Goal: Task Accomplishment & Management: Manage account settings

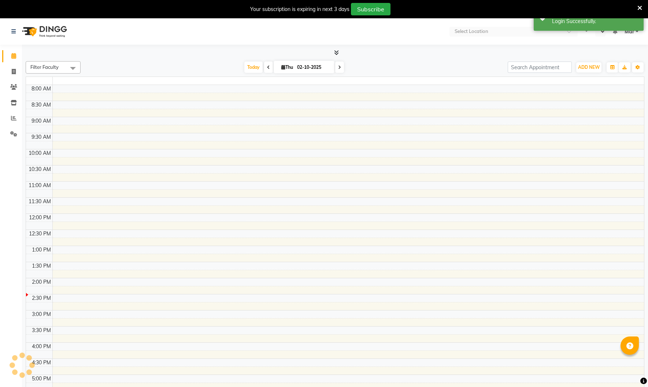
select select "en"
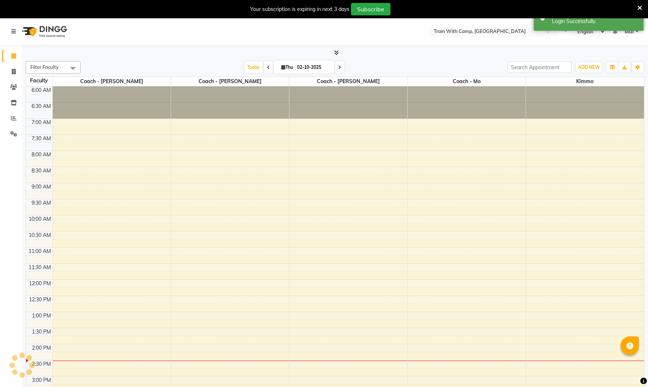
scroll to position [236, 0]
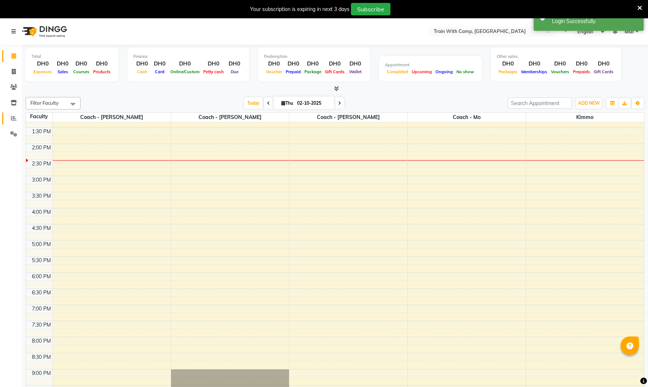
click at [11, 123] on link "Reports" at bounding box center [11, 118] width 18 height 12
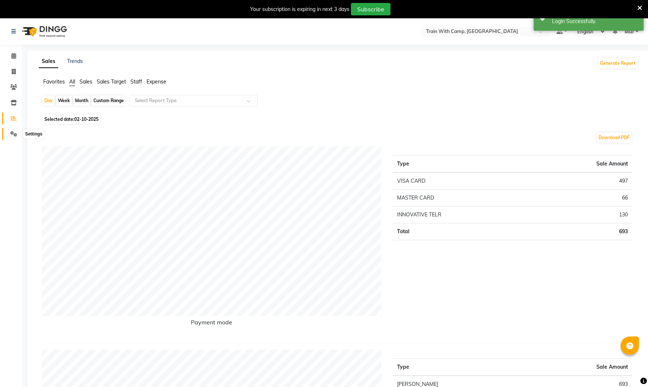
click at [12, 134] on icon at bounding box center [13, 133] width 7 height 5
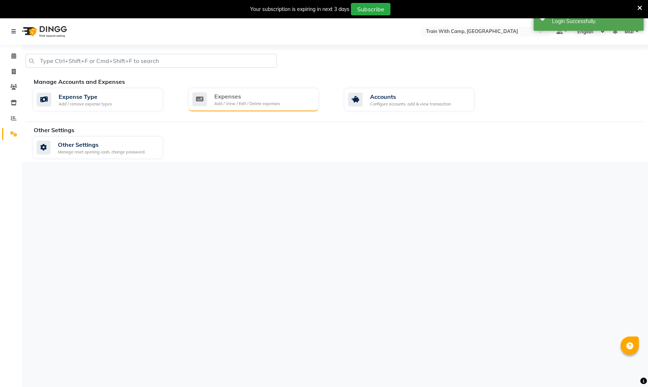
click at [270, 100] on div "Expenses" at bounding box center [247, 96] width 66 height 9
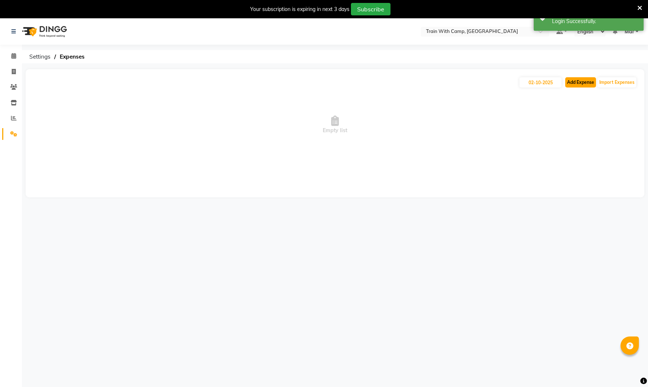
click at [584, 85] on button "Add Expense" at bounding box center [580, 82] width 31 height 10
select select "1"
select select "2054"
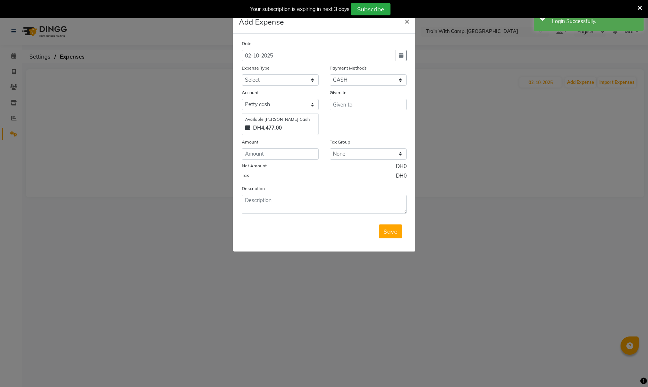
click at [508, 60] on ngb-modal-window "Add Expense × Date [DATE] Expense Type Select Advance Salary Bank charges Car m…" at bounding box center [324, 193] width 648 height 387
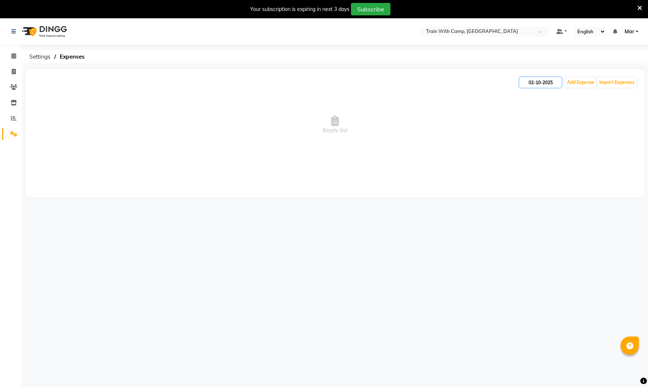
click at [538, 85] on input "02-10-2025" at bounding box center [540, 82] width 42 height 10
select select "10"
select select "2025"
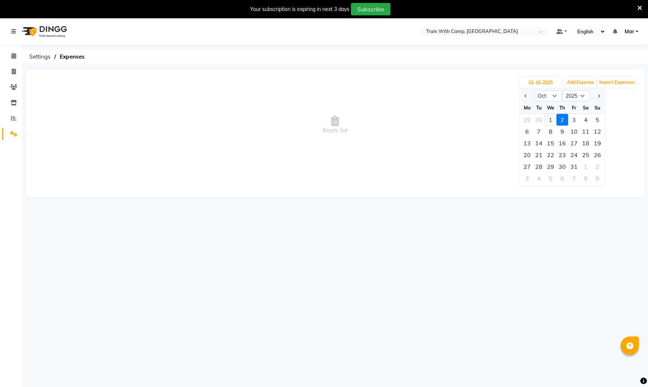
click at [549, 119] on div "1" at bounding box center [550, 120] width 12 height 12
type input "01-10-2025"
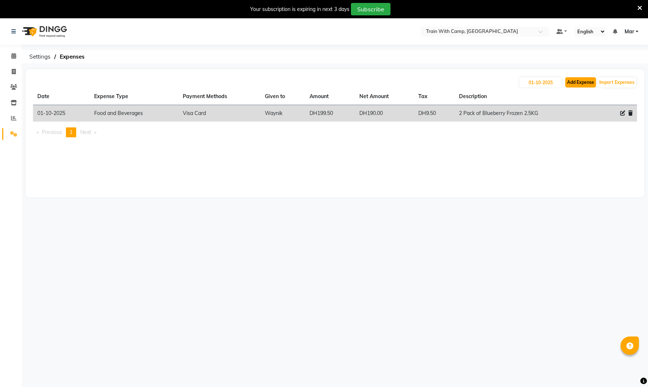
click at [580, 86] on button "Add Expense" at bounding box center [580, 82] width 31 height 10
select select "1"
select select "2054"
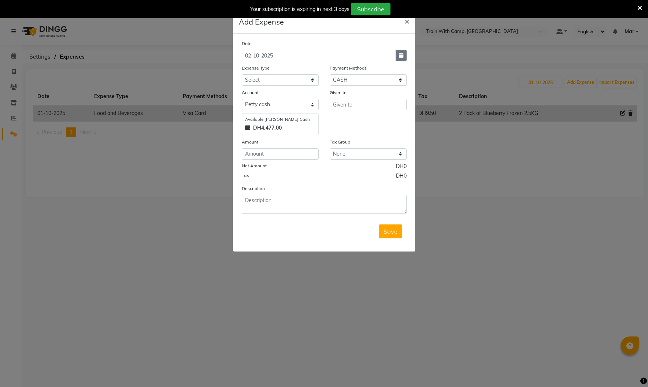
click at [403, 55] on icon "button" at bounding box center [401, 55] width 4 height 5
select select "10"
select select "2025"
click at [274, 93] on div "1" at bounding box center [273, 94] width 12 height 12
type input "01-10-2025"
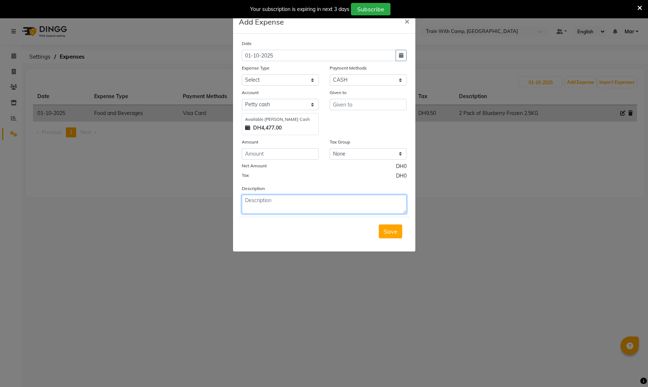
click at [288, 198] on textarea at bounding box center [324, 204] width 165 height 19
type textarea "Taxi [PERSON_NAME]"
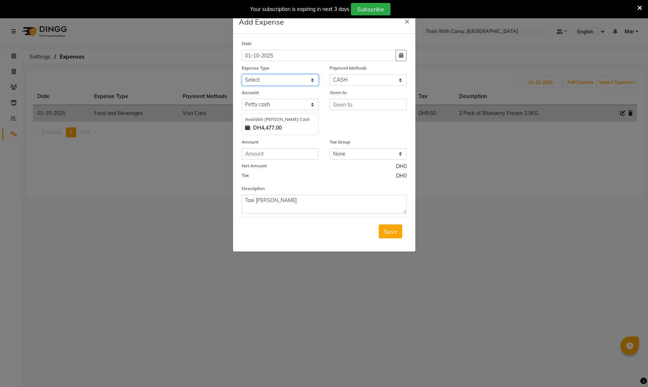
click at [274, 81] on select "Select Advance Salary Bank charges Car maintenance Cash transfer to bank Cash t…" at bounding box center [280, 79] width 77 height 11
select select "1419"
click at [242, 74] on select "Select Advance Salary Bank charges Car maintenance Cash transfer to bank Cash t…" at bounding box center [280, 79] width 77 height 11
click at [341, 105] on input "text" at bounding box center [368, 104] width 77 height 11
type input "Taxi"
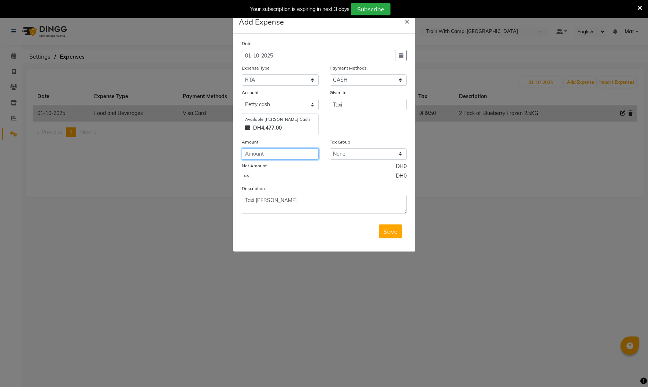
click at [281, 158] on input "number" at bounding box center [280, 153] width 77 height 11
type input "25"
click at [391, 232] on span "Save" at bounding box center [390, 231] width 14 height 7
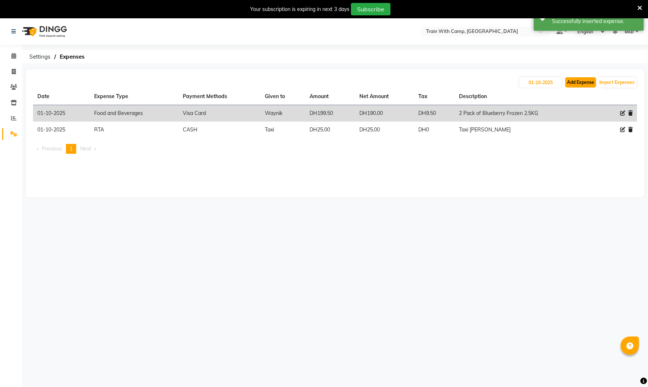
click at [588, 79] on button "Add Expense" at bounding box center [580, 82] width 31 height 10
select select "1"
select select "2054"
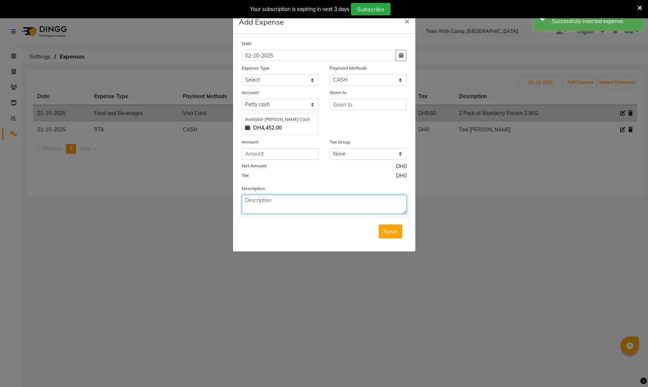
click at [267, 209] on textarea at bounding box center [324, 204] width 165 height 19
type textarea "Taxi [PERSON_NAME]"
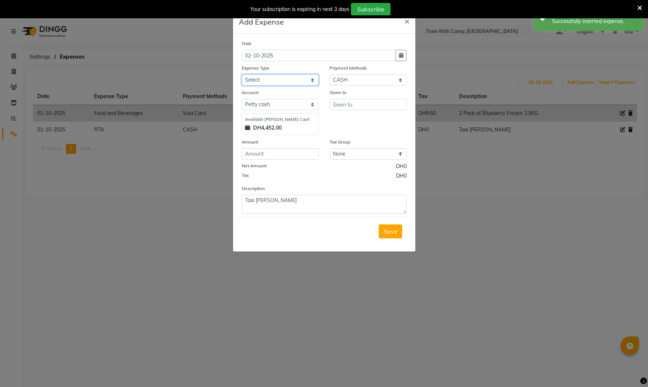
click at [281, 81] on select "Select Advance Salary Bank charges Car maintenance Cash transfer to bank Cash t…" at bounding box center [280, 79] width 77 height 11
select select "1419"
click at [242, 74] on select "Select Advance Salary Bank charges Car maintenance Cash transfer to bank Cash t…" at bounding box center [280, 79] width 77 height 11
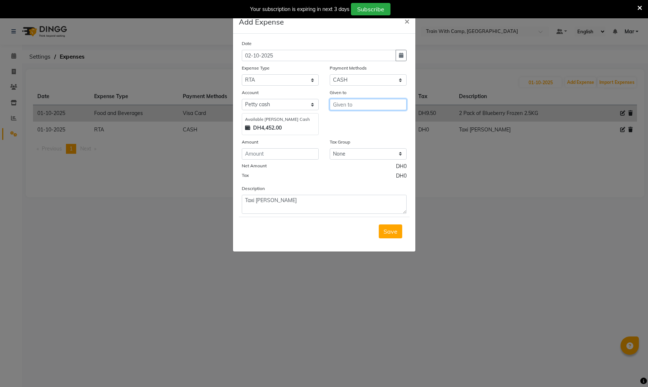
click at [357, 106] on input "text" at bounding box center [368, 104] width 77 height 11
type input "Taxi"
click at [277, 153] on input "number" at bounding box center [280, 153] width 77 height 11
type input "24"
click at [395, 232] on span "Save" at bounding box center [390, 231] width 14 height 7
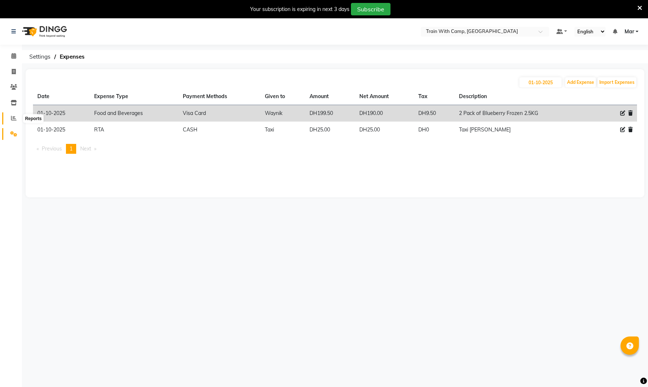
click at [17, 115] on span at bounding box center [13, 118] width 13 height 8
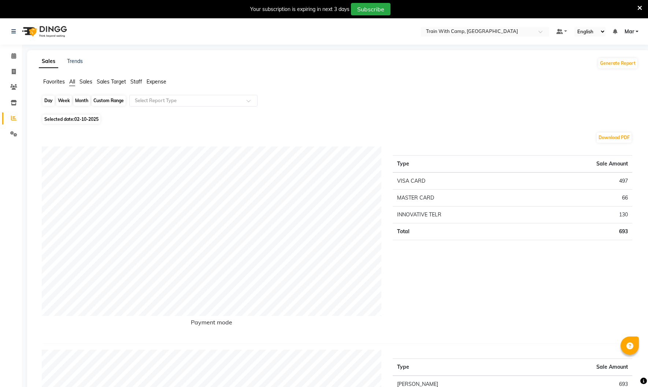
click at [49, 101] on div "Day" at bounding box center [48, 101] width 12 height 10
select select "10"
select select "2025"
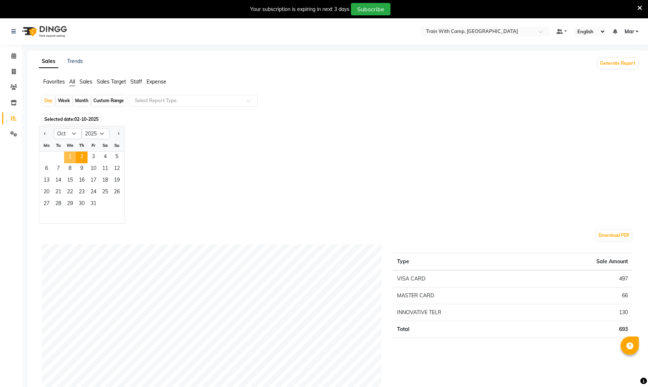
click at [72, 157] on span "1" at bounding box center [70, 158] width 12 height 12
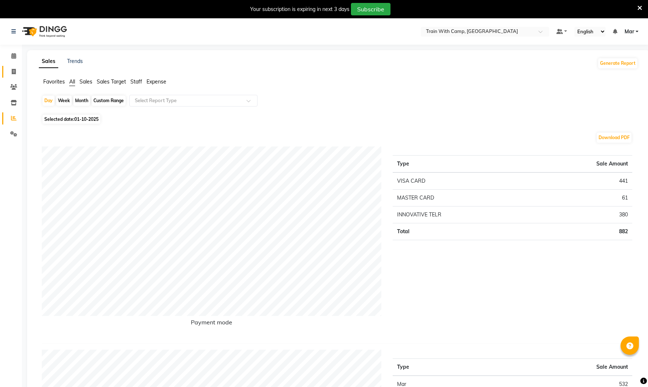
click at [16, 71] on span at bounding box center [13, 72] width 13 height 8
select select "service"
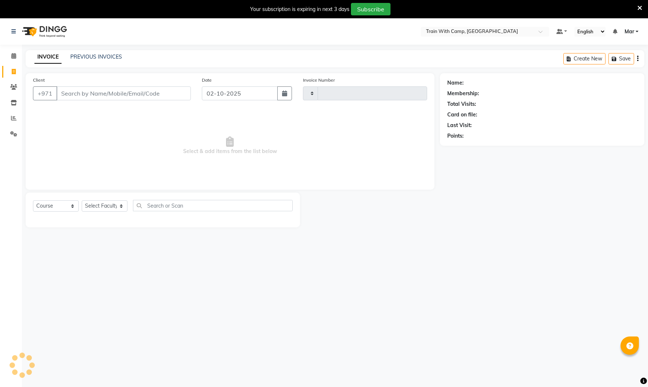
scroll to position [18, 0]
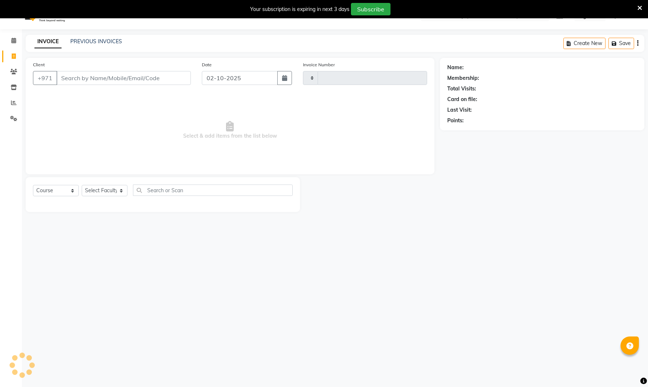
type input "5103"
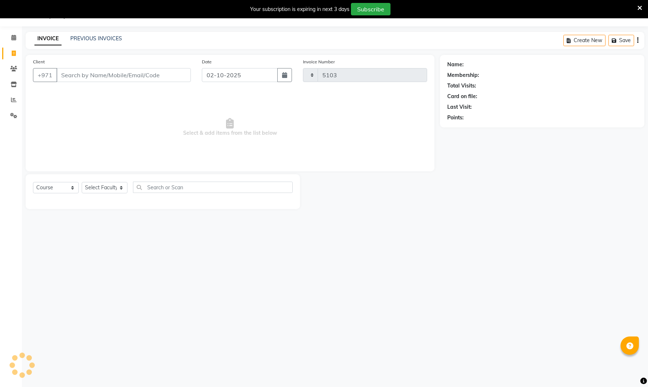
select select "910"
select select "14898"
